Goal: Transaction & Acquisition: Purchase product/service

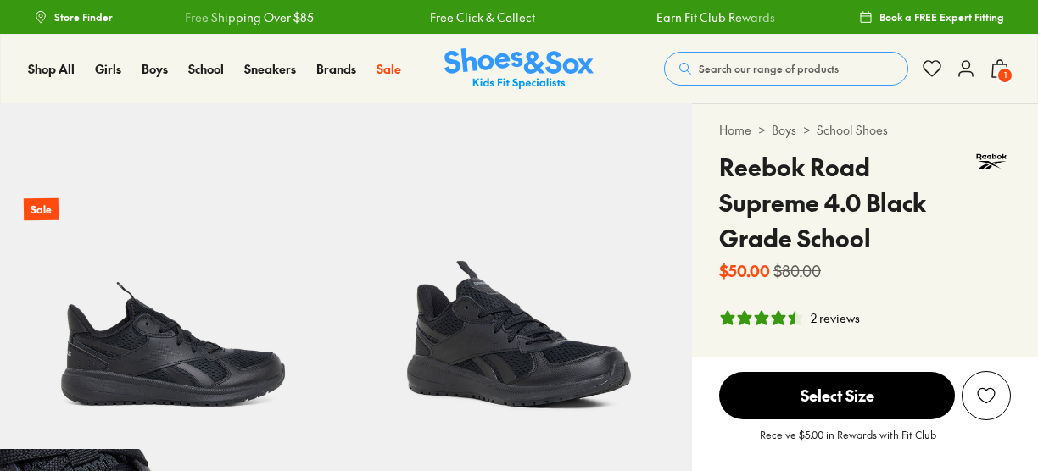
select select "*"
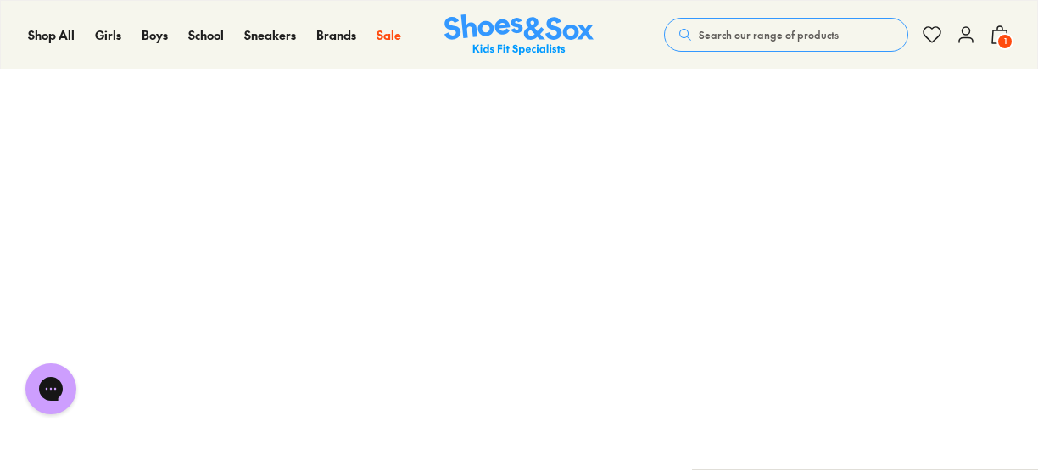
scroll to position [1383, 0]
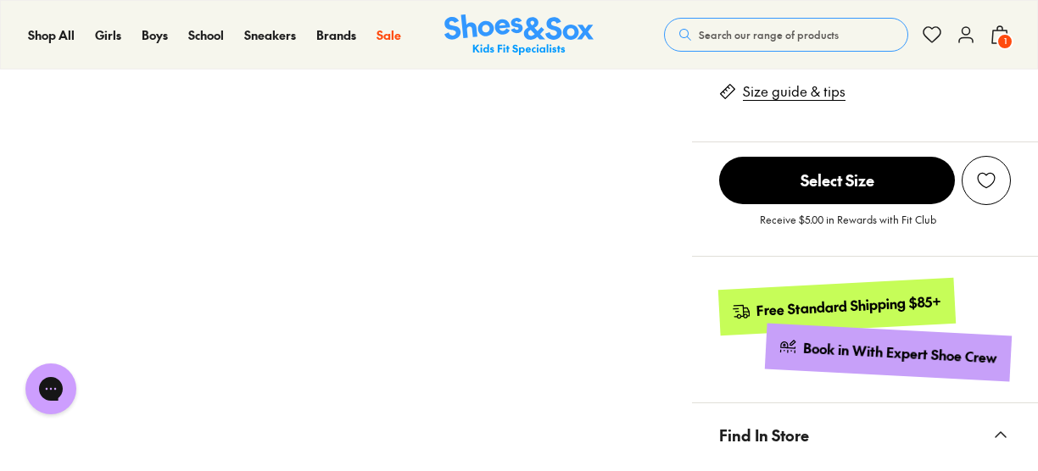
click at [998, 420] on button "Find In Store" at bounding box center [865, 436] width 346 height 64
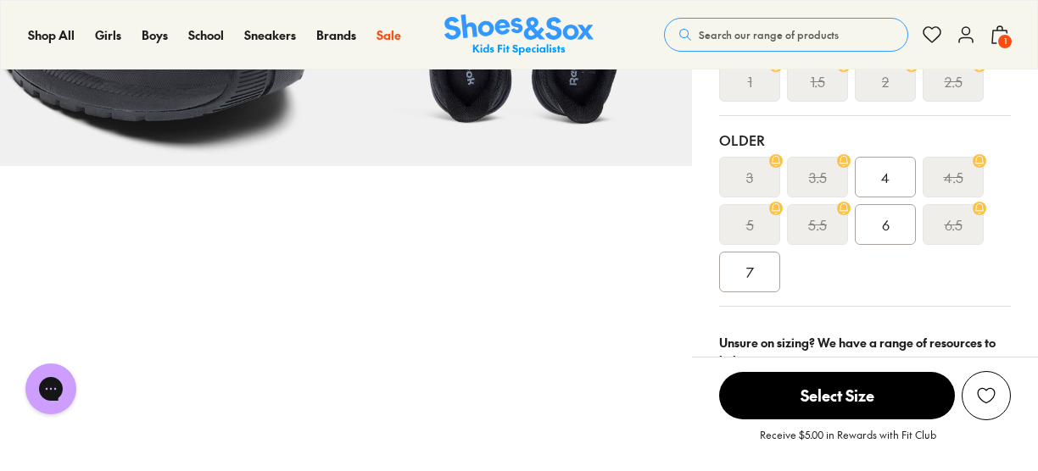
click at [890, 230] on div "6" at bounding box center [885, 224] width 61 height 41
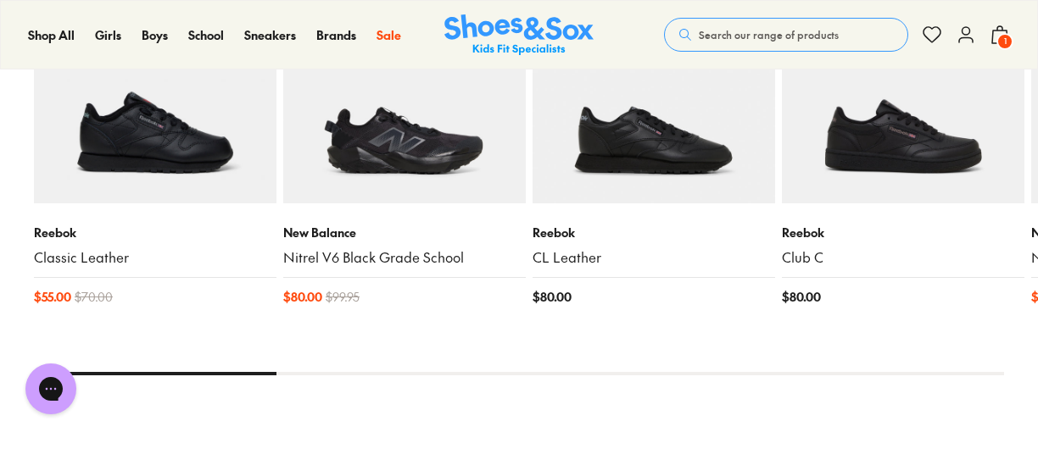
scroll to position [2697, 0]
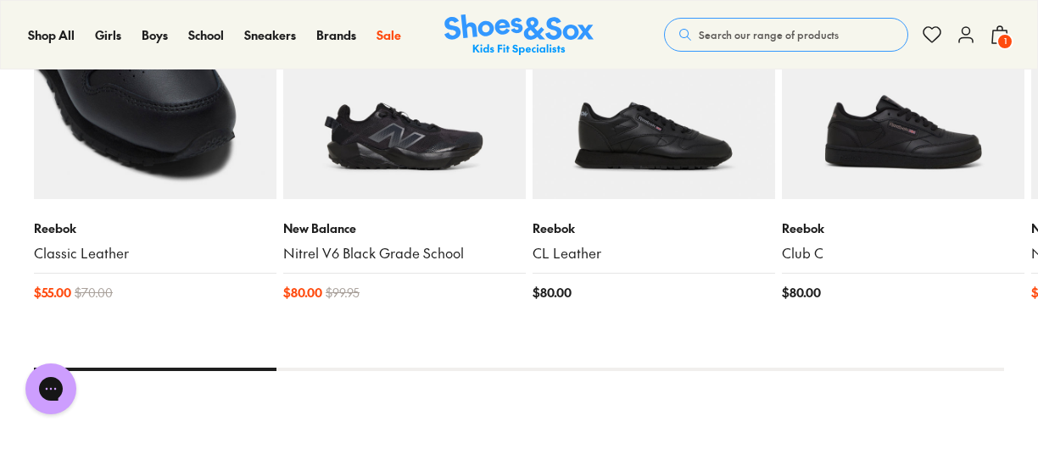
click at [109, 142] on img at bounding box center [155, 78] width 242 height 242
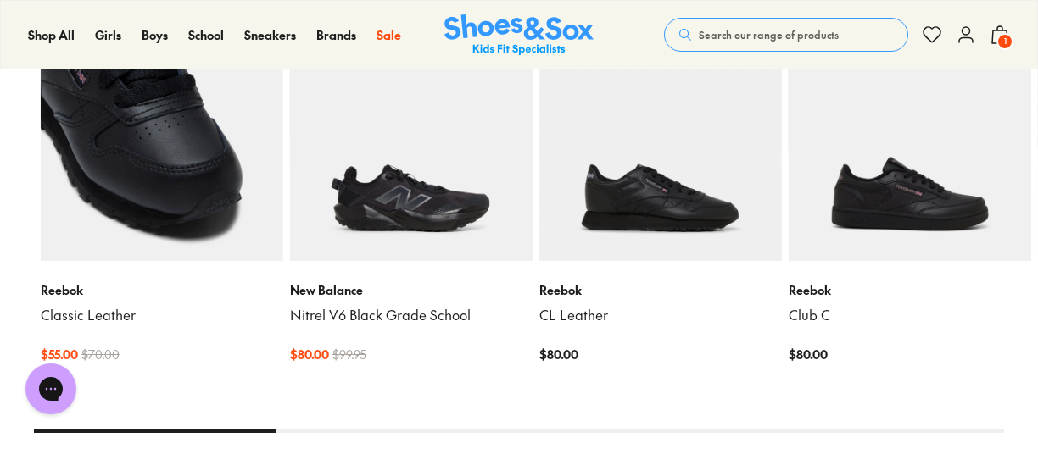
scroll to position [2560, 0]
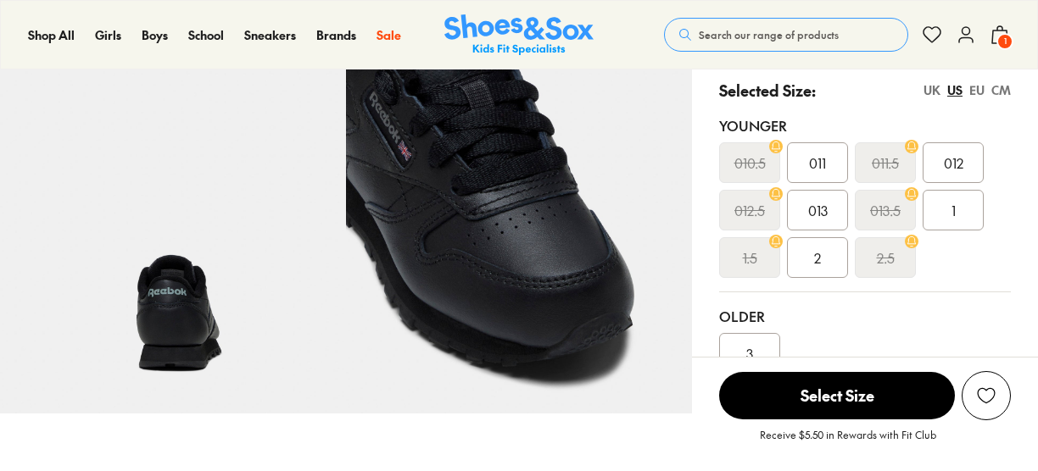
select select "*"
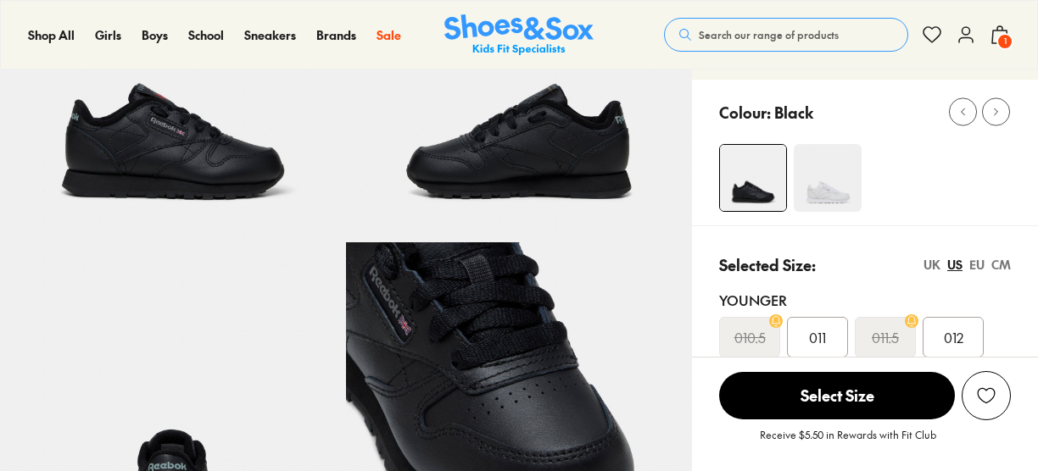
scroll to position [195, 0]
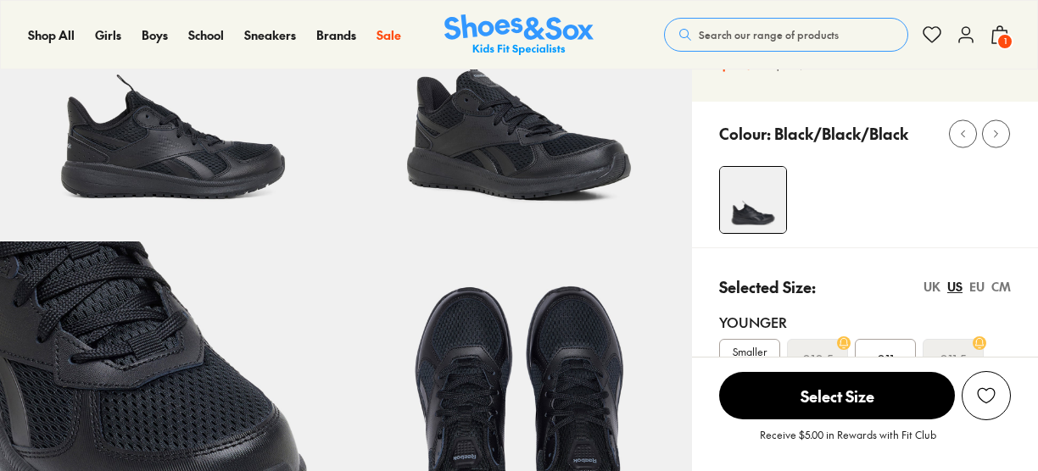
select select "*"
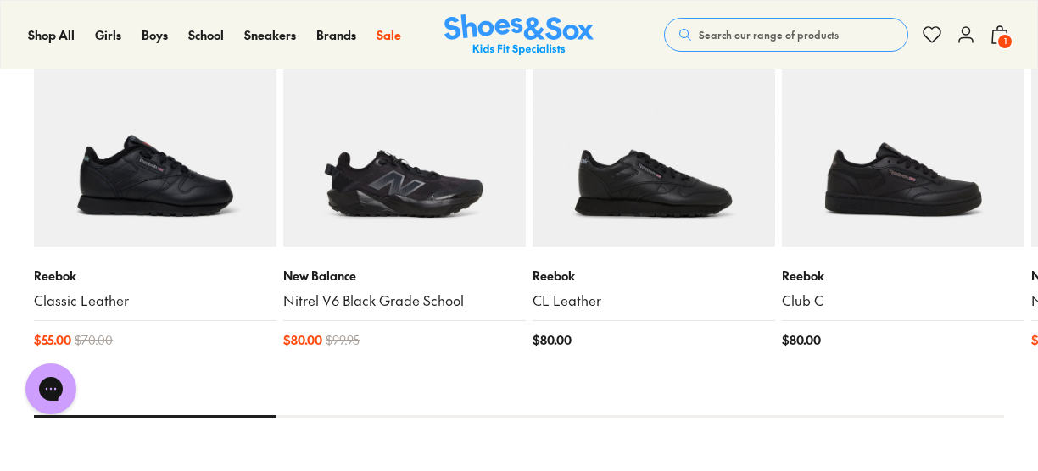
scroll to position [2331, 0]
